Goal: Task Accomplishment & Management: Complete application form

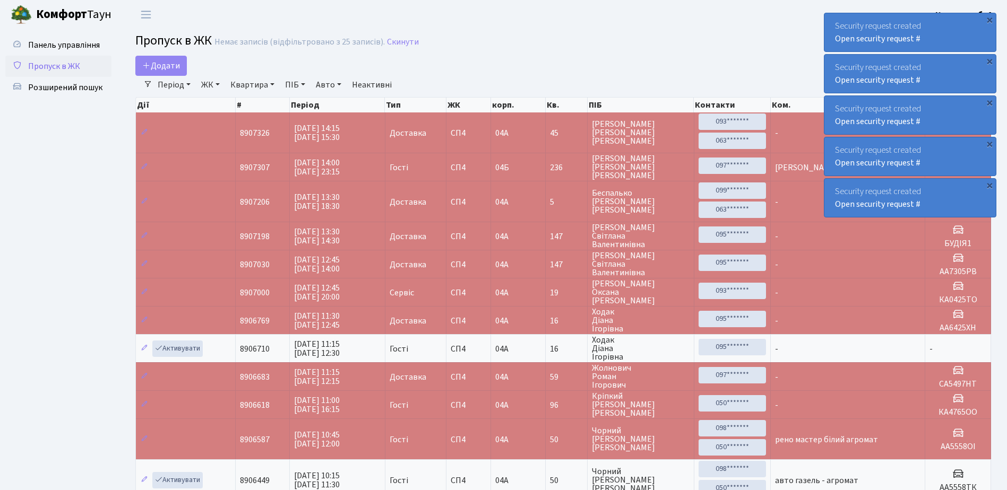
select select "25"
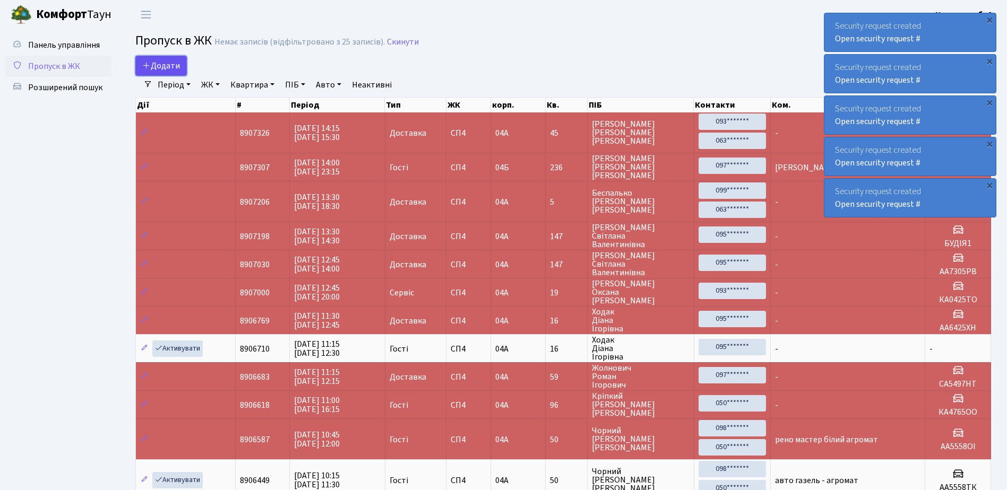
click at [163, 65] on span "Додати" at bounding box center [161, 66] width 38 height 12
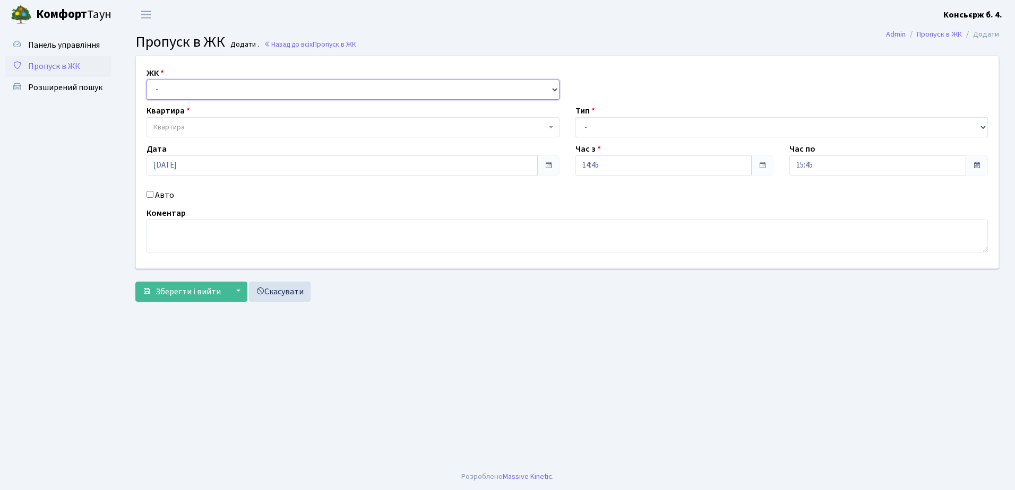
click at [227, 89] on select "- СП4, Столичне шосе, 5" at bounding box center [352, 90] width 413 height 20
select select "325"
click at [146, 80] on select "- СП4, Столичне шосе, 5" at bounding box center [352, 90] width 413 height 20
select select
click at [233, 127] on span "Квартира" at bounding box center [349, 127] width 393 height 11
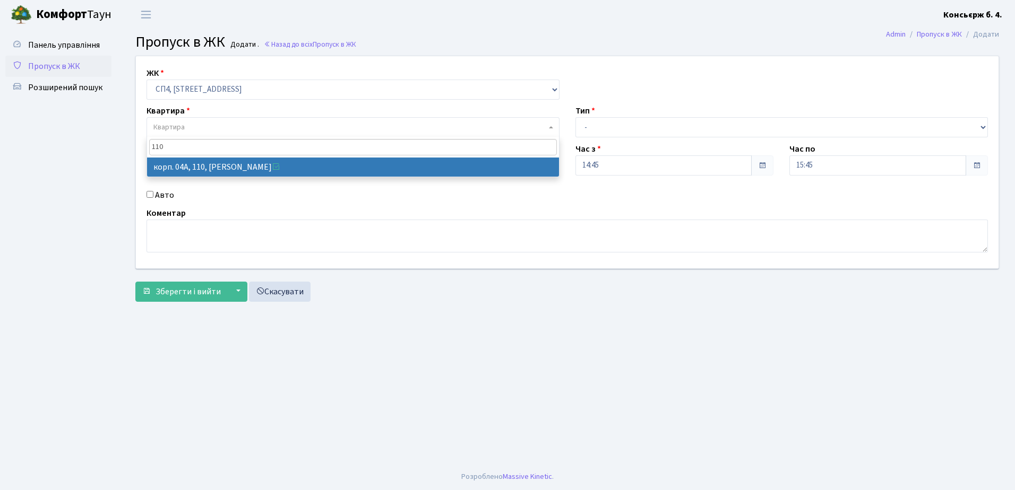
type input "110"
select select "21138"
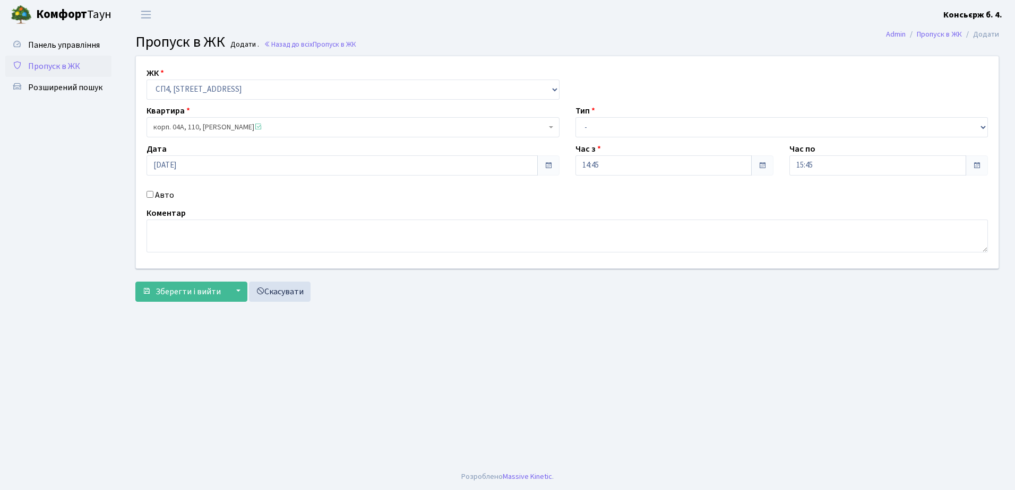
click at [149, 193] on input "Авто" at bounding box center [149, 194] width 7 height 7
checkbox input "true"
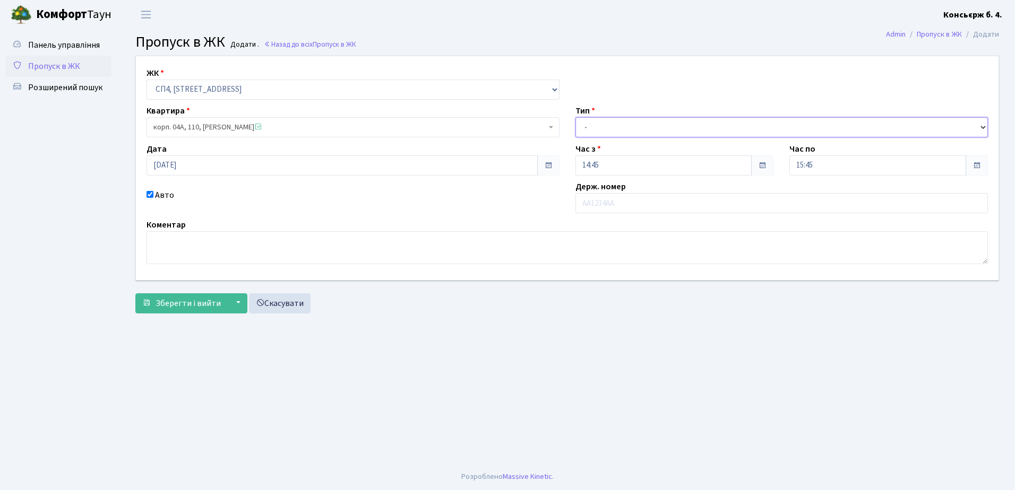
click at [696, 127] on select "- Доставка Таксі Гості Сервіс" at bounding box center [781, 127] width 413 height 20
select select "1"
click at [575, 117] on select "- Доставка Таксі Гості Сервіс" at bounding box center [781, 127] width 413 height 20
click at [651, 205] on input "text" at bounding box center [781, 203] width 413 height 20
type input "АА9187ЄІ"
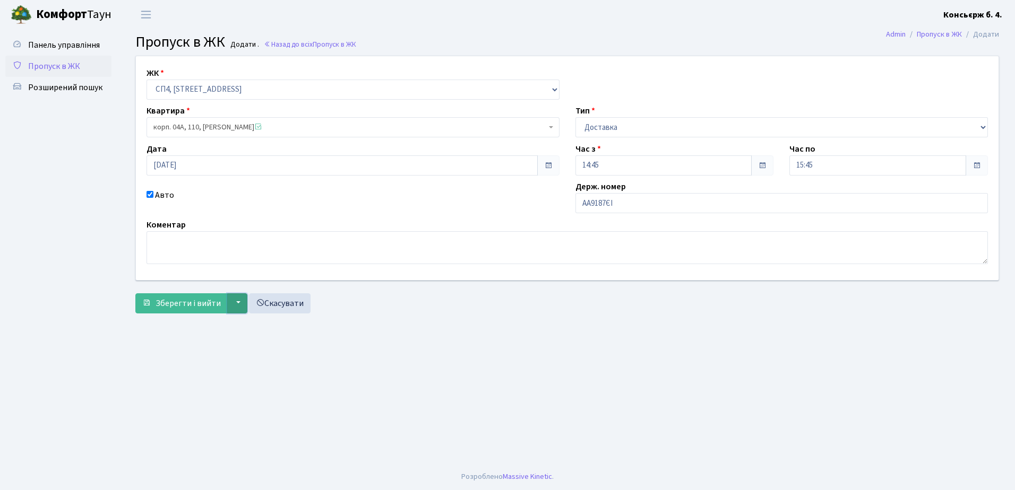
click at [235, 302] on button "▼" at bounding box center [237, 303] width 20 height 20
click at [177, 303] on span "Зберегти і вийти" at bounding box center [187, 304] width 65 height 12
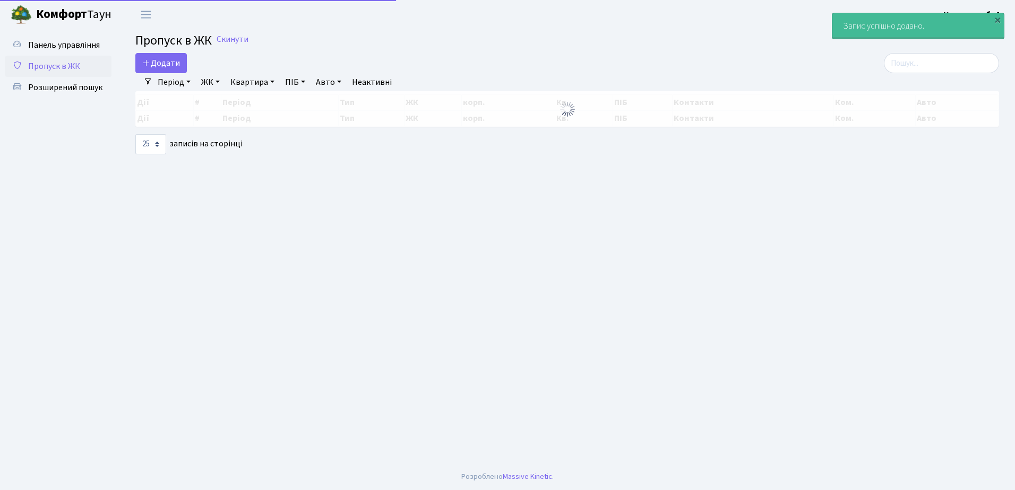
select select "25"
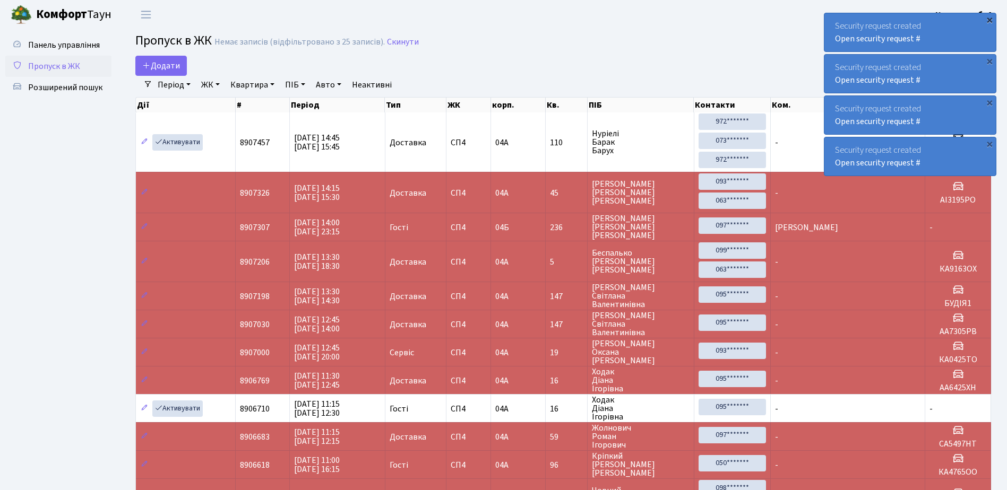
click at [991, 19] on div "×" at bounding box center [989, 19] width 11 height 11
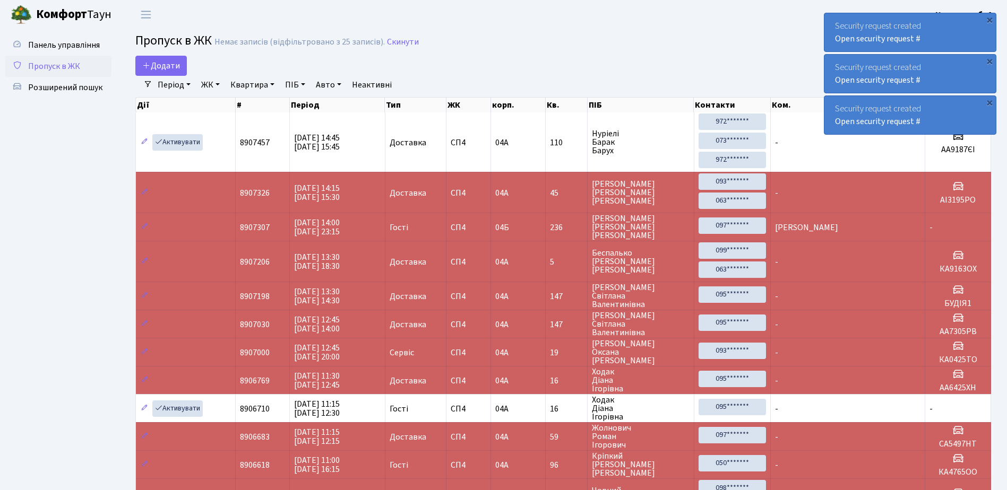
click at [991, 19] on div "×" at bounding box center [989, 19] width 11 height 11
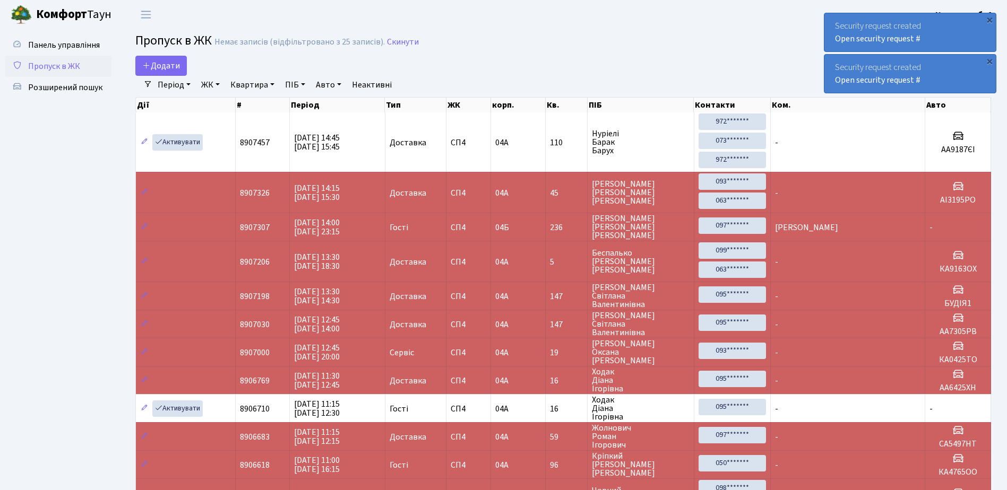
click at [991, 19] on div "×" at bounding box center [989, 19] width 11 height 11
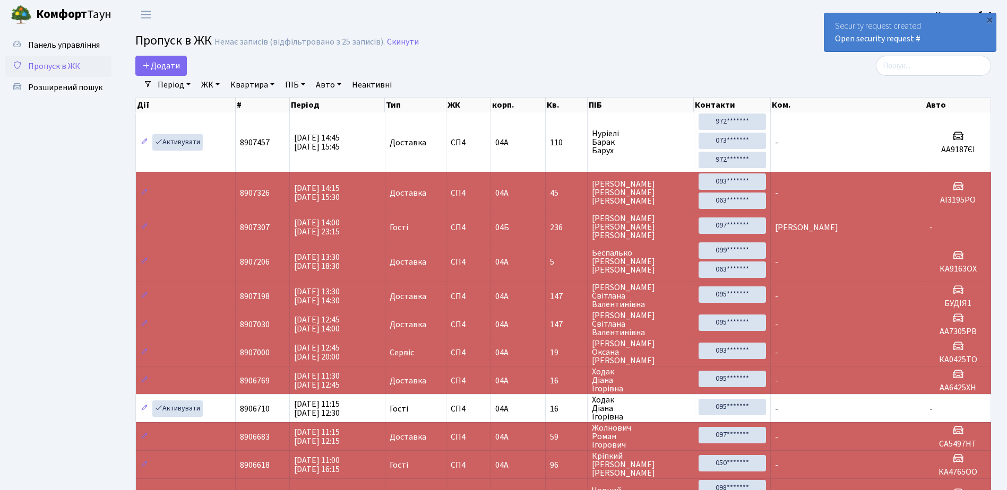
click at [991, 19] on div "×" at bounding box center [989, 19] width 11 height 11
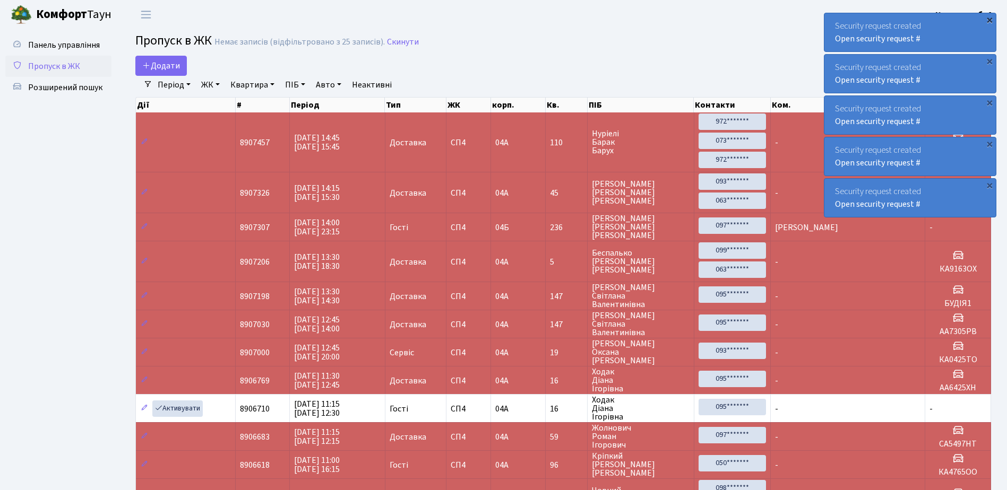
click at [990, 19] on div "×" at bounding box center [989, 19] width 11 height 11
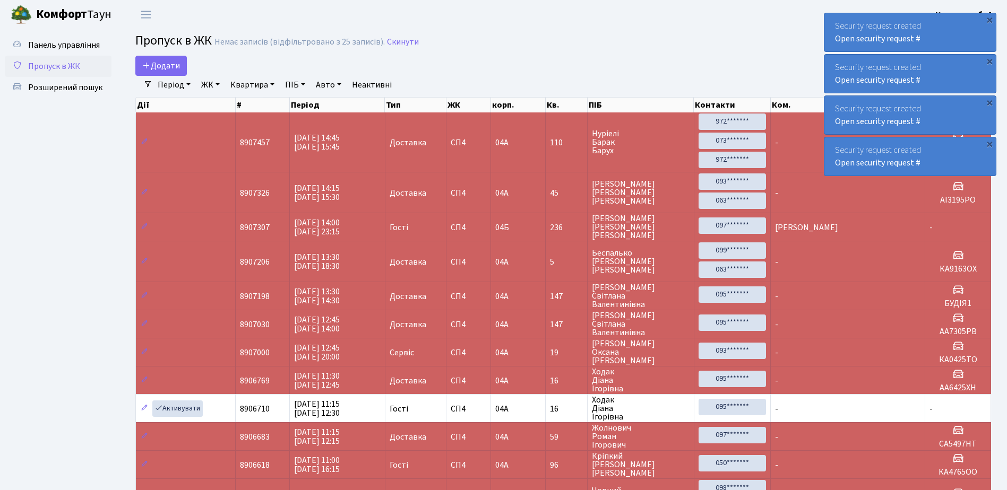
click at [990, 19] on div "×" at bounding box center [989, 19] width 11 height 11
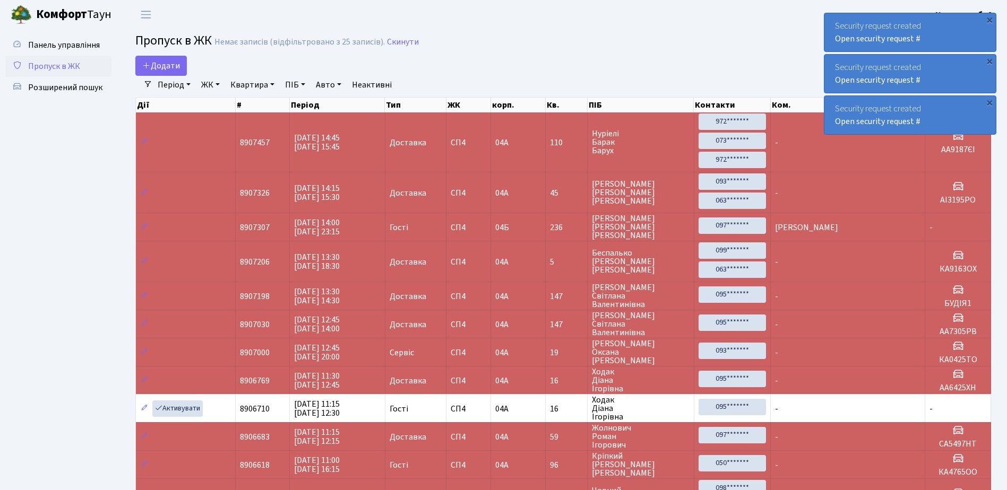
click at [990, 19] on div "×" at bounding box center [989, 19] width 11 height 11
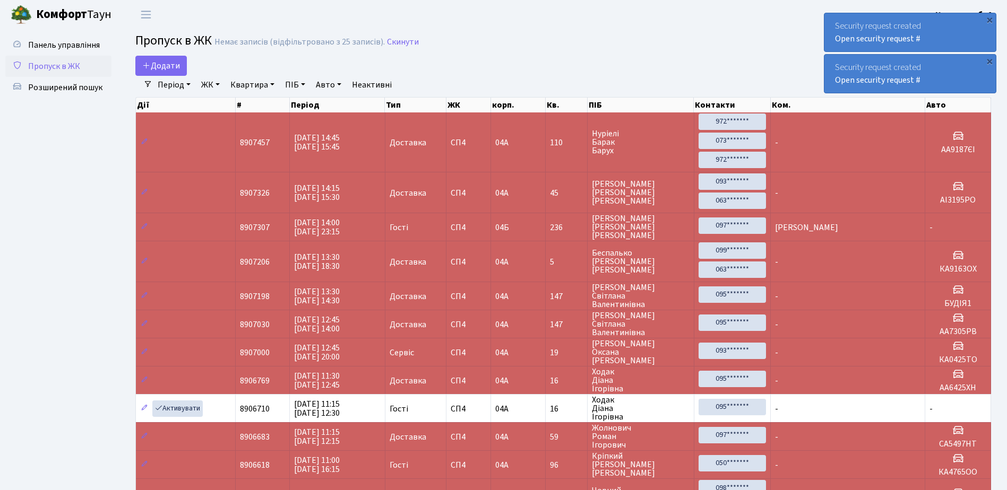
click at [990, 19] on div "×" at bounding box center [989, 19] width 11 height 11
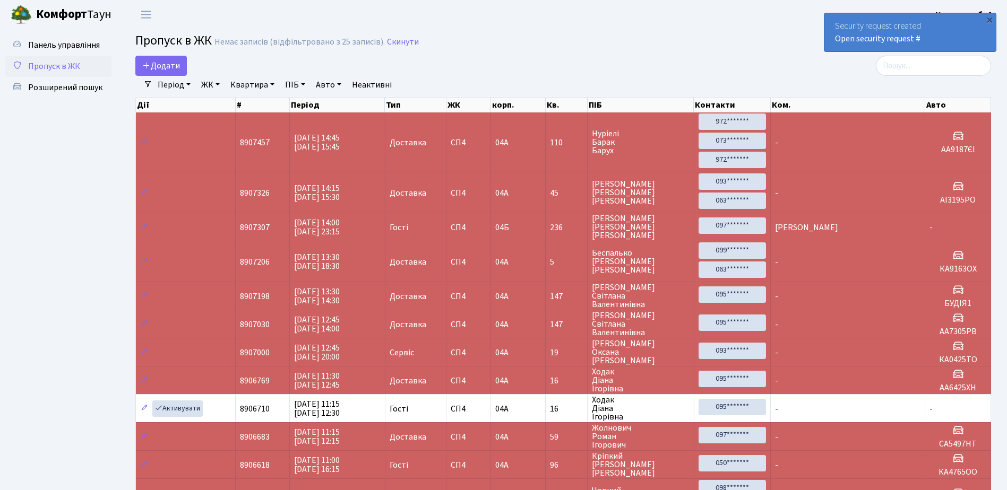
click at [990, 19] on div "×" at bounding box center [989, 19] width 11 height 11
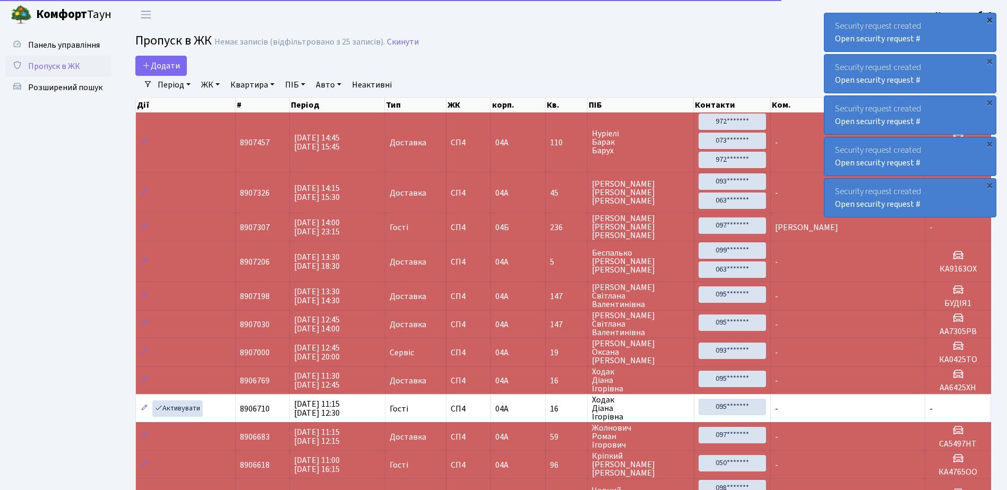
click at [989, 18] on div "×" at bounding box center [989, 19] width 11 height 11
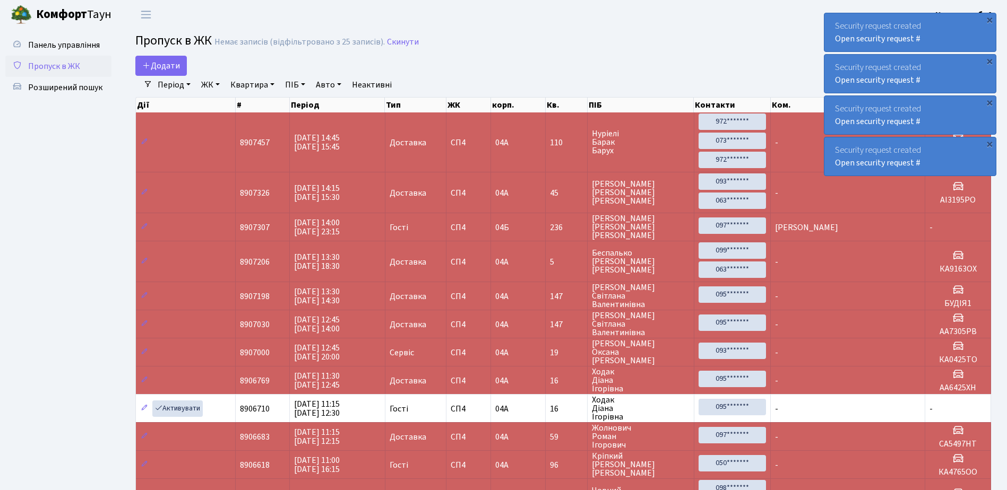
click at [989, 18] on div "×" at bounding box center [989, 19] width 11 height 11
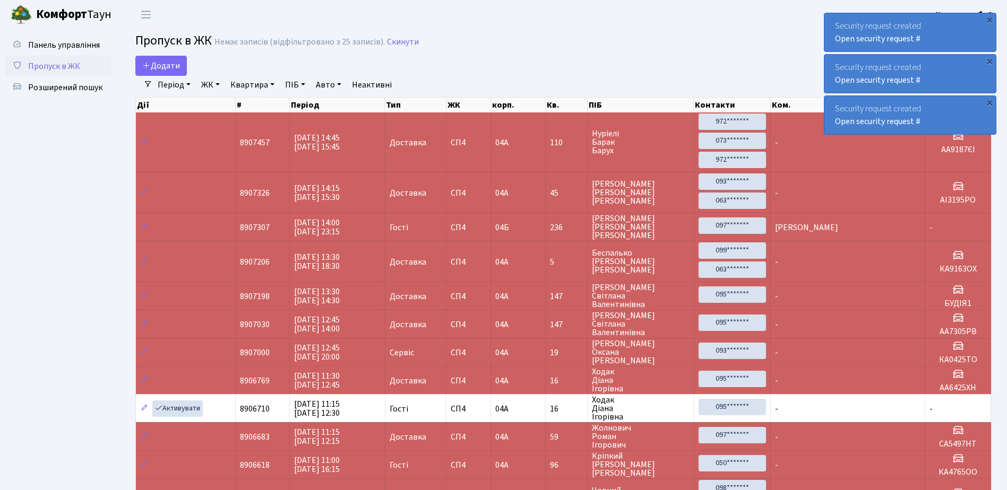
click at [989, 18] on div "×" at bounding box center [989, 19] width 11 height 11
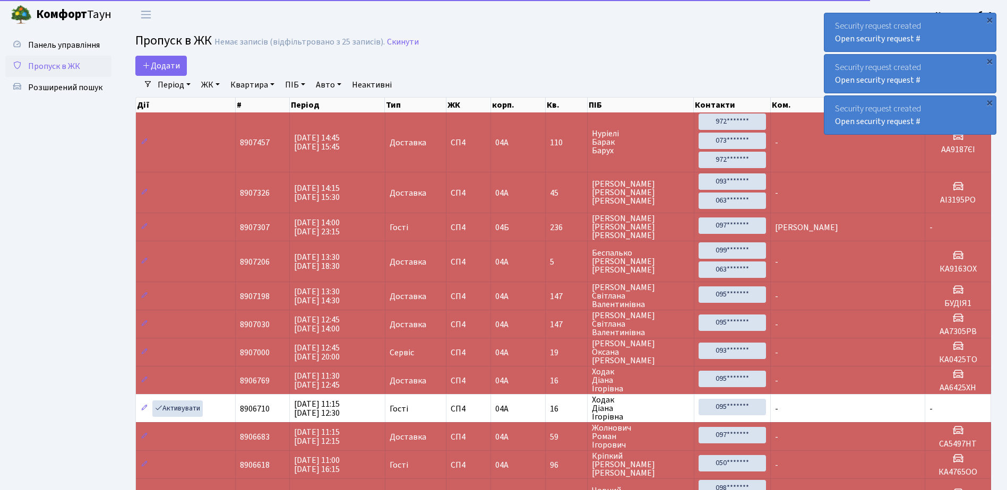
click at [989, 18] on div "×" at bounding box center [989, 19] width 11 height 11
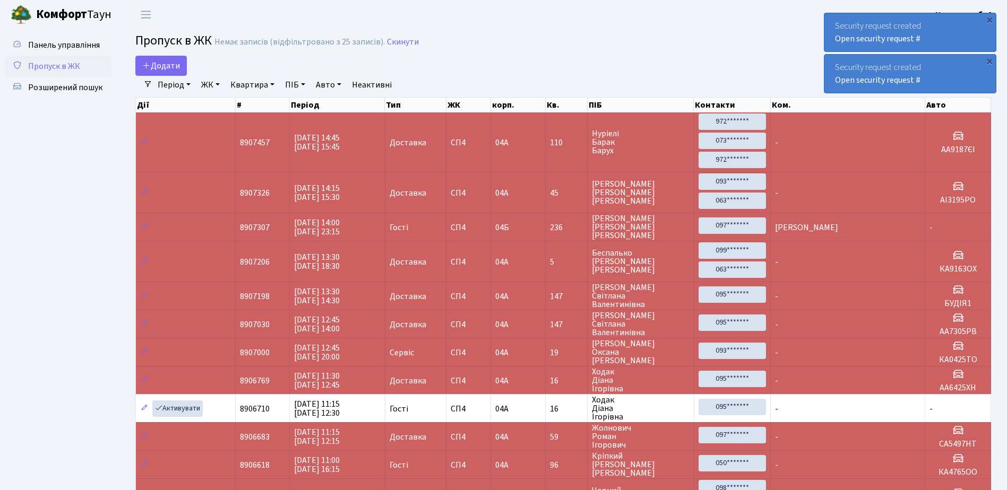
click at [989, 18] on div "×" at bounding box center [989, 19] width 11 height 11
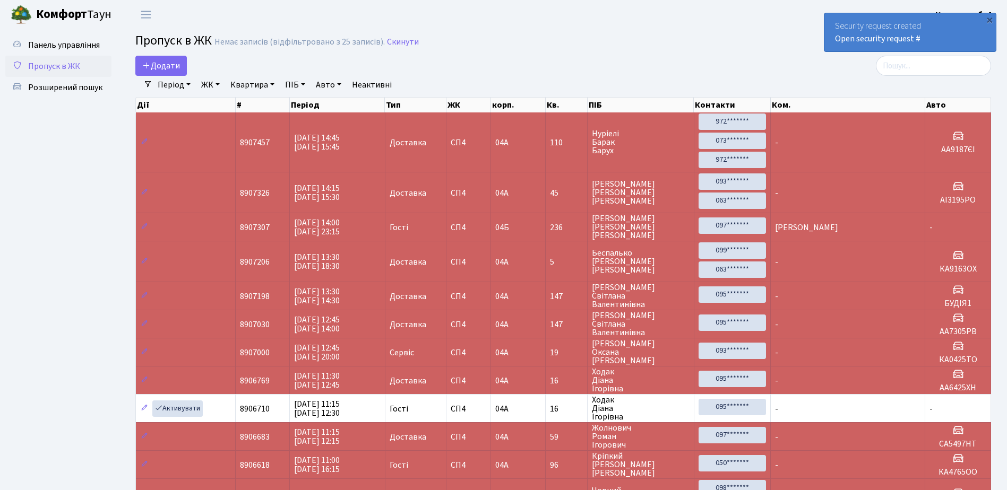
click at [989, 18] on div "×" at bounding box center [989, 19] width 11 height 11
